Goal: Find specific page/section: Find specific page/section

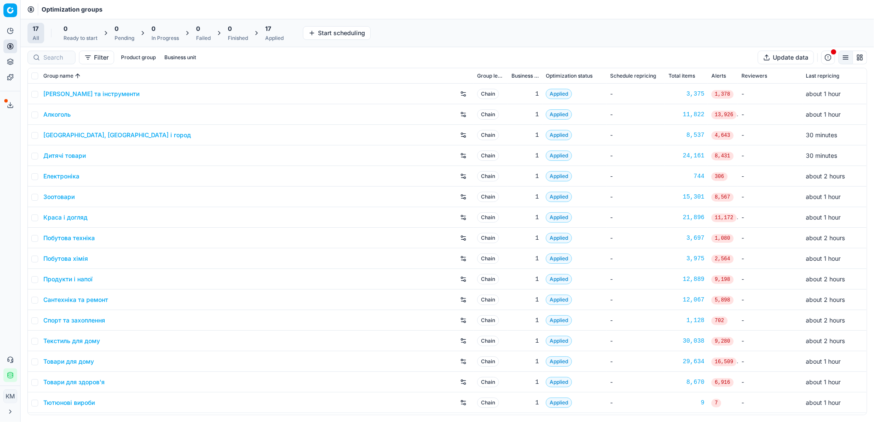
click at [79, 214] on link "Краса і догляд" at bounding box center [65, 217] width 44 height 9
click at [82, 255] on link "Побутова хімія" at bounding box center [65, 259] width 45 height 9
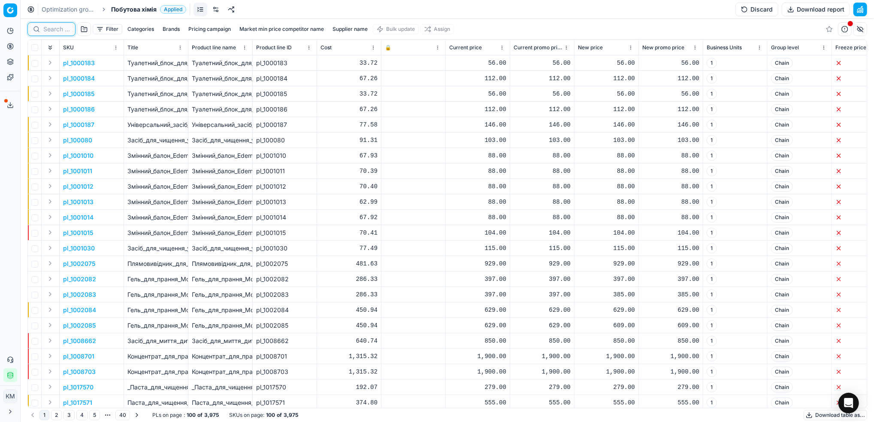
click at [53, 28] on input at bounding box center [56, 29] width 27 height 9
type input "1248563"
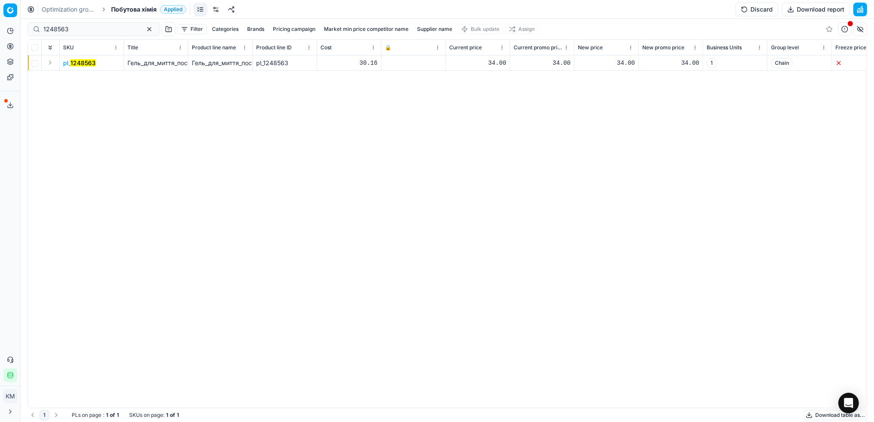
click at [91, 65] on mark "1248563" at bounding box center [82, 62] width 25 height 7
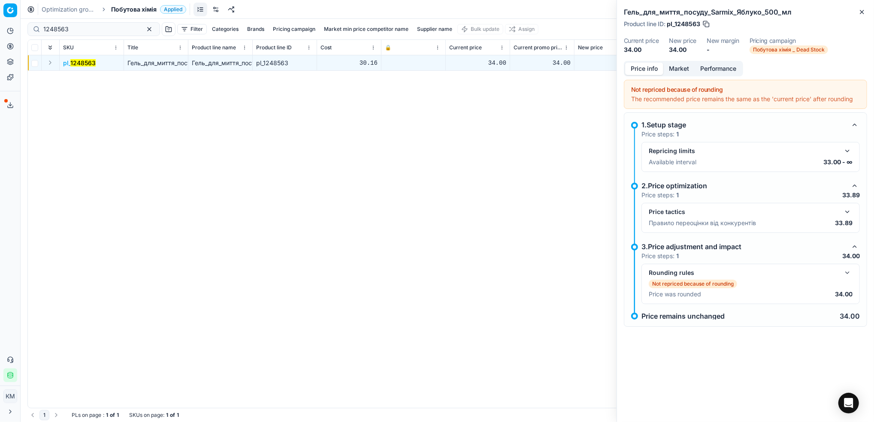
click at [688, 70] on button "Market" at bounding box center [679, 69] width 31 height 12
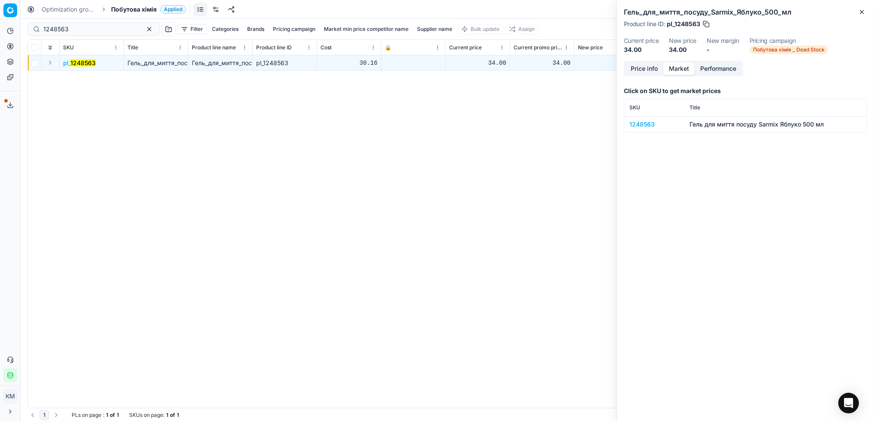
click at [645, 124] on div "1248563" at bounding box center [655, 124] width 50 height 9
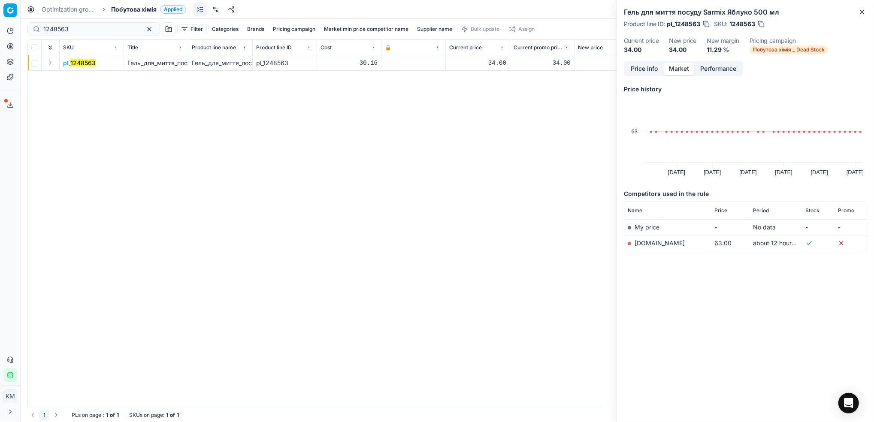
click at [518, 111] on div "pl_ 1248563 Гель_для_миття_посуду_Sarmix_Яблуко_500_мл Гель_для_миття_посуду_Sa…" at bounding box center [447, 231] width 839 height 353
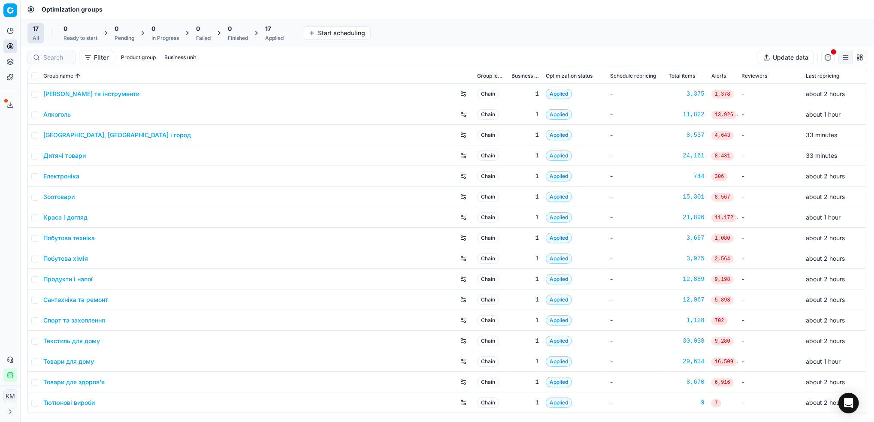
click at [63, 215] on link "Краса і догляд" at bounding box center [65, 217] width 44 height 9
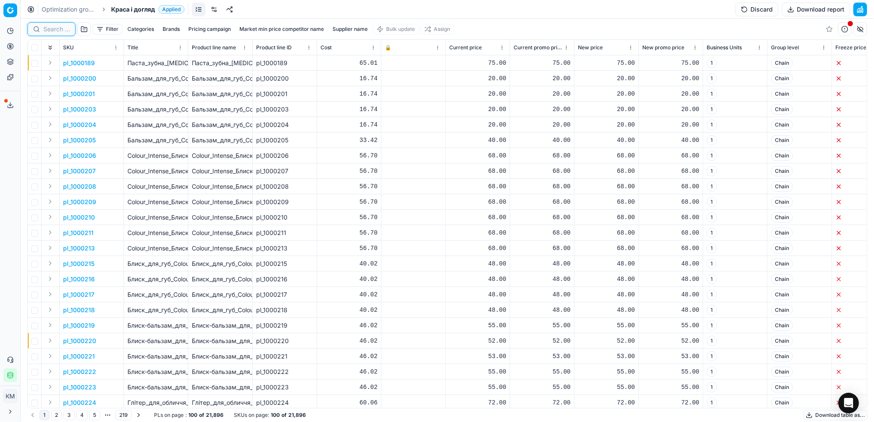
click at [57, 28] on input at bounding box center [56, 29] width 27 height 9
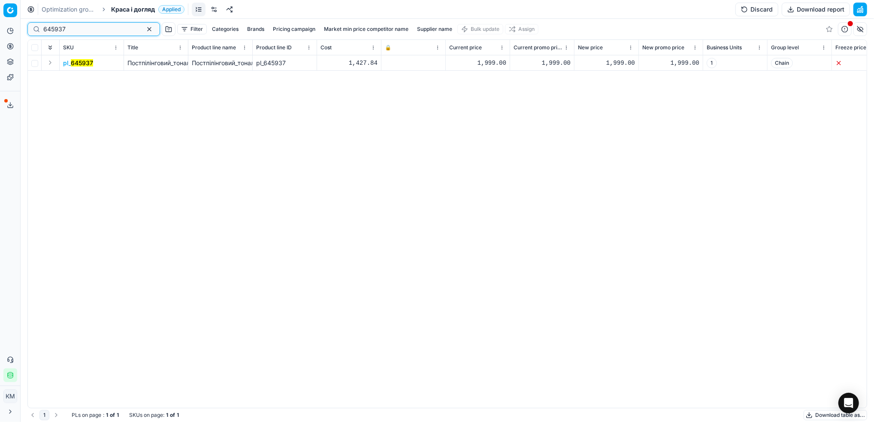
type input "645937"
click at [84, 64] on mark "645937" at bounding box center [82, 62] width 22 height 7
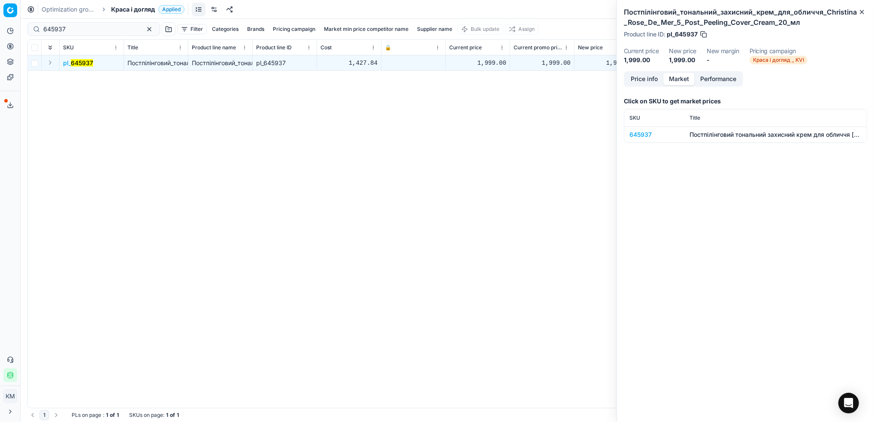
click at [673, 78] on button "Market" at bounding box center [679, 79] width 31 height 12
click at [637, 131] on div "645937" at bounding box center [655, 134] width 50 height 9
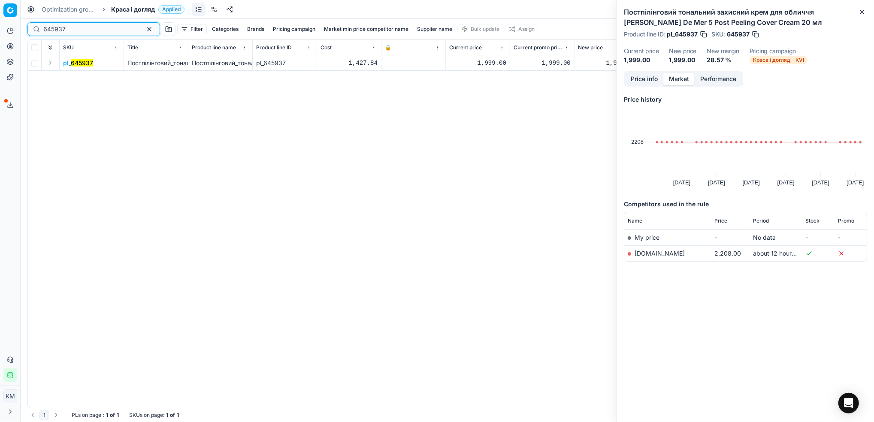
drag, startPoint x: 58, startPoint y: 24, endPoint x: 32, endPoint y: 20, distance: 26.1
click at [32, 20] on div "645937 Filter Categories Brands Pricing campaign Market min price competitor na…" at bounding box center [447, 29] width 840 height 21
type input "646061"
click at [84, 61] on mark "646061" at bounding box center [82, 62] width 22 height 7
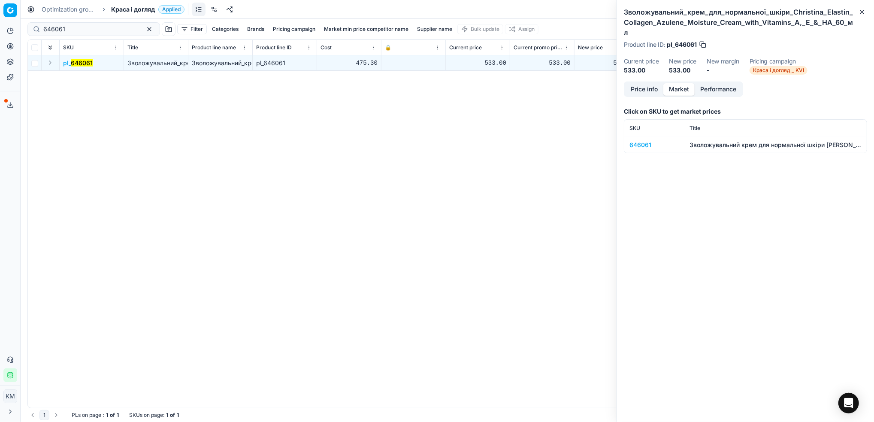
click at [647, 141] on div "646061" at bounding box center [655, 145] width 50 height 9
